Goal: Information Seeking & Learning: Learn about a topic

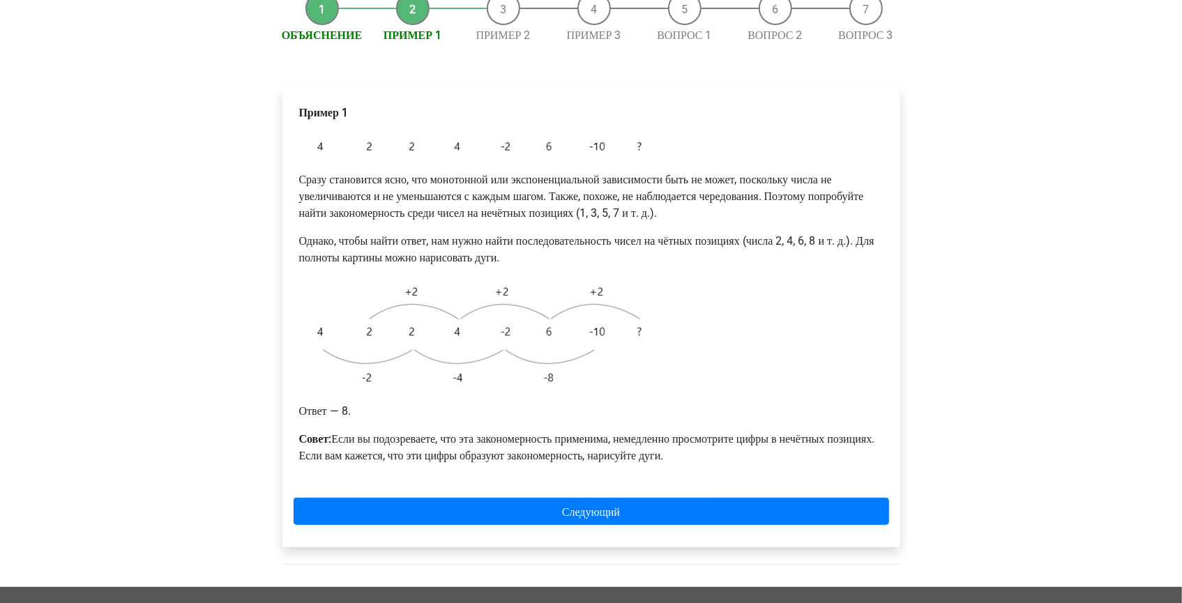
scroll to position [219, 0]
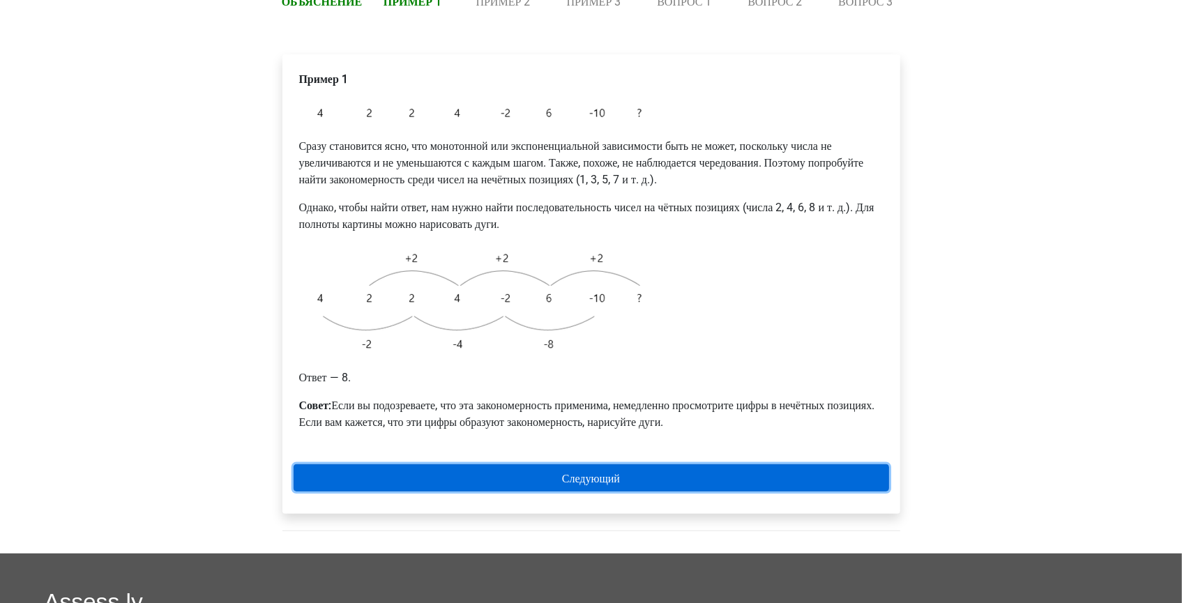
click at [393, 482] on link "Следующий" at bounding box center [591, 477] width 595 height 27
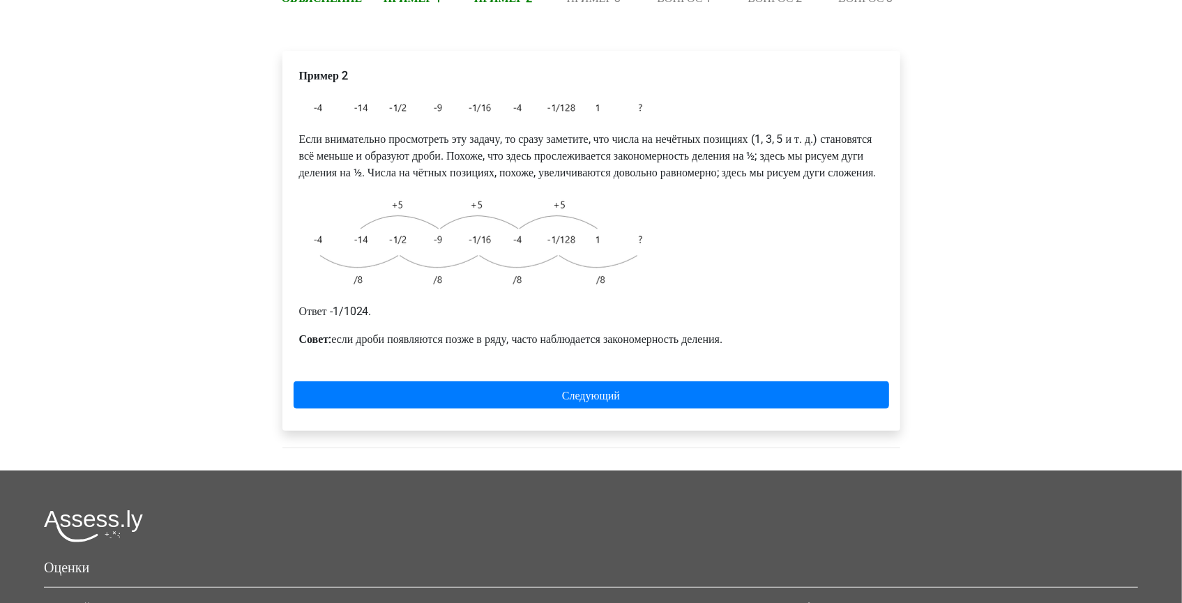
scroll to position [279, 0]
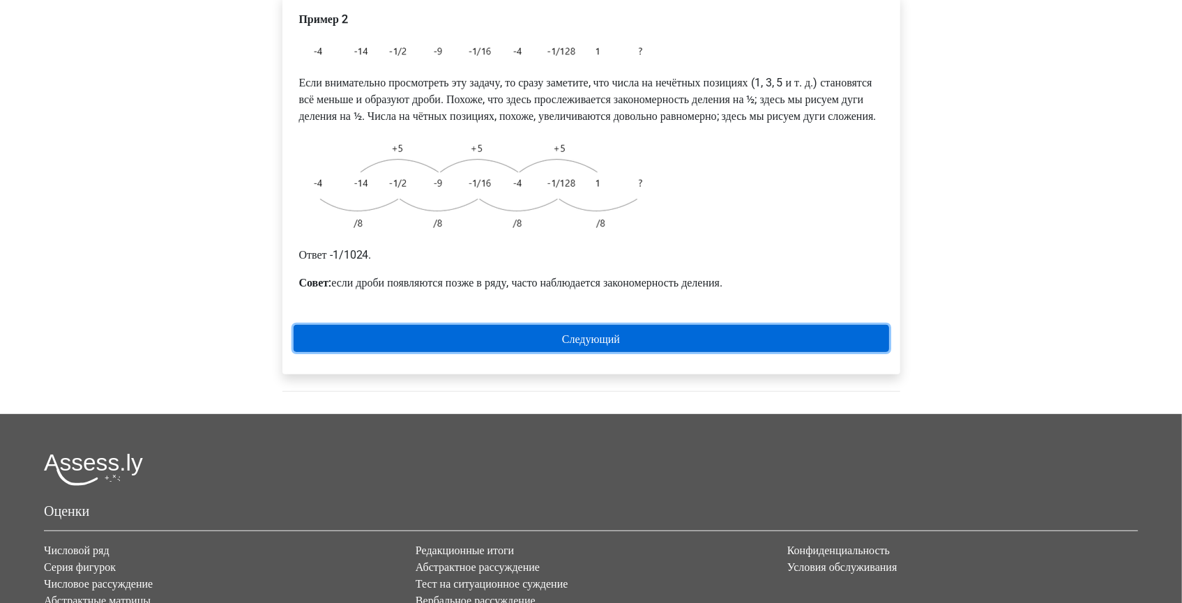
click at [494, 352] on link "Следующий" at bounding box center [591, 338] width 595 height 27
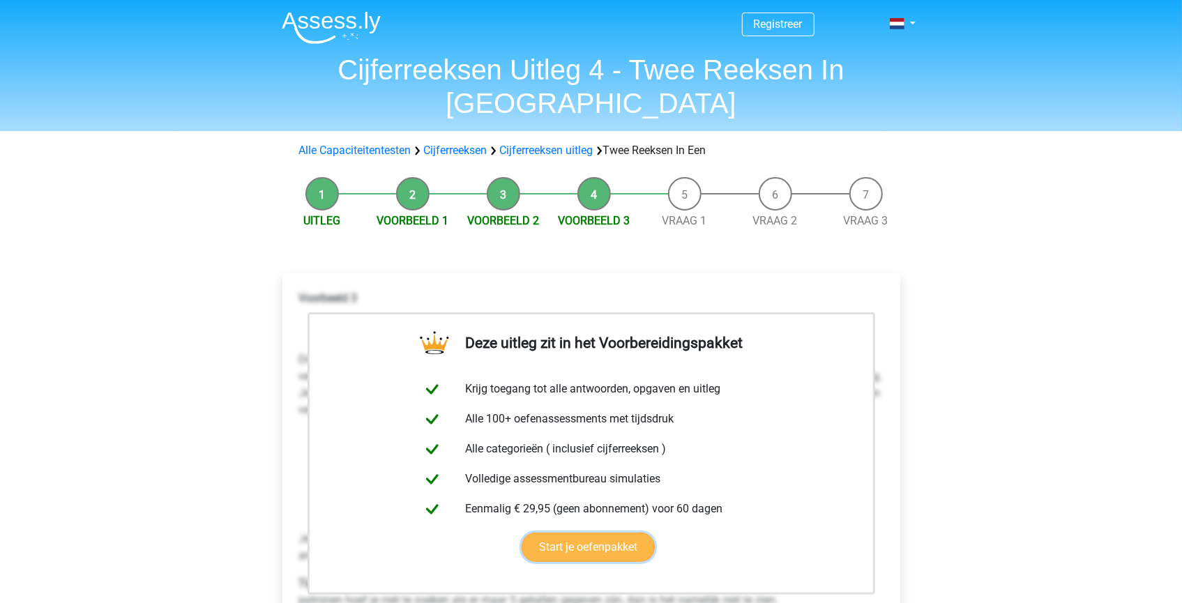
click at [547, 533] on link "Start je oefenpakket" at bounding box center [588, 547] width 133 height 29
